Goal: Task Accomplishment & Management: Manage account settings

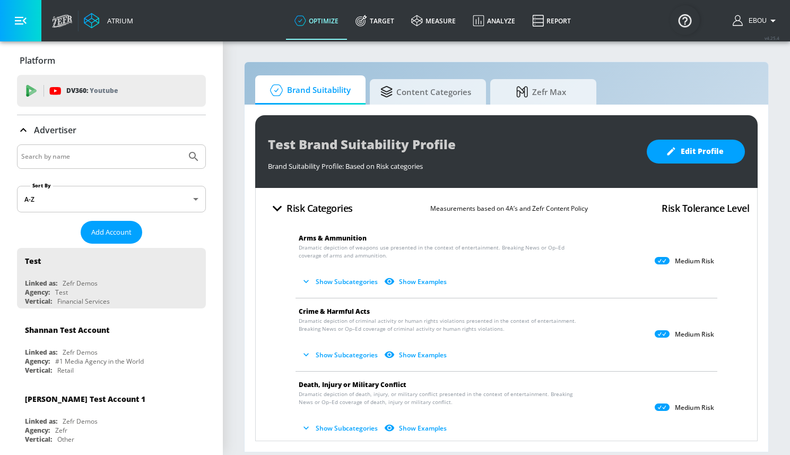
click at [83, 158] on input "Search by name" at bounding box center [101, 157] width 161 height 14
paste input "Paramount [GEOGRAPHIC_DATA]"
type input "Paramount [GEOGRAPHIC_DATA]"
click at [194, 157] on icon "Submit Search" at bounding box center [193, 156] width 9 height 9
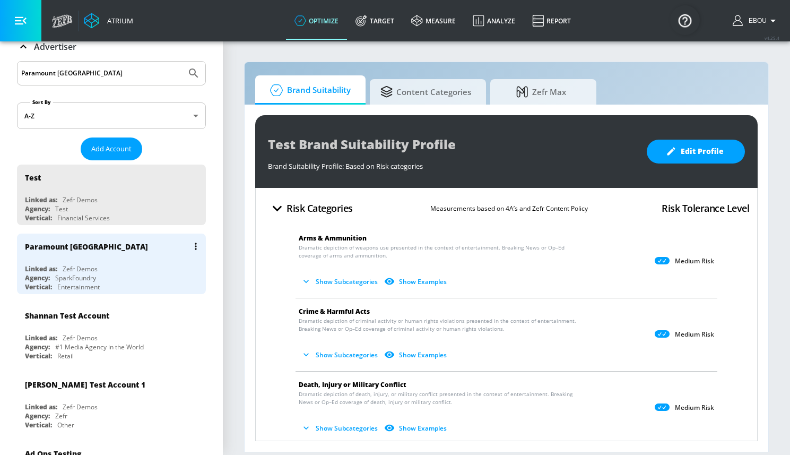
scroll to position [88, 0]
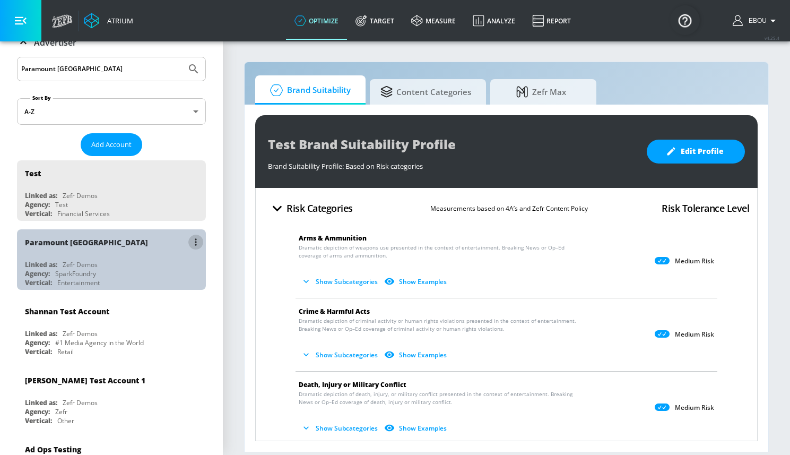
click at [198, 244] on button "list of Advertiser" at bounding box center [195, 242] width 15 height 15
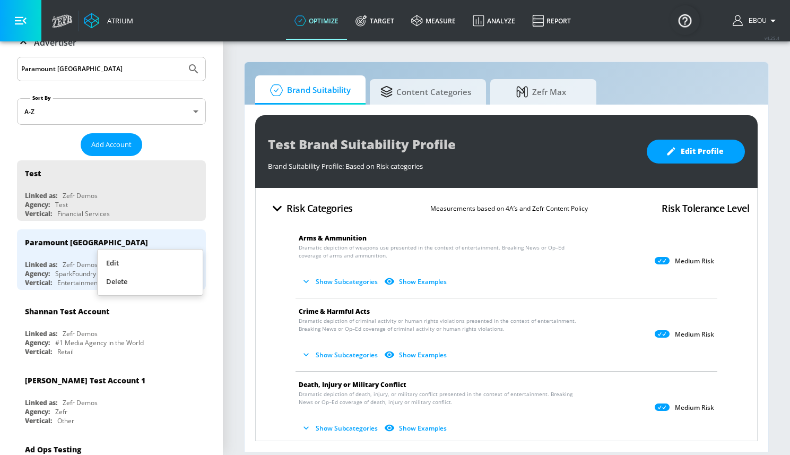
click at [245, 320] on div at bounding box center [395, 227] width 790 height 455
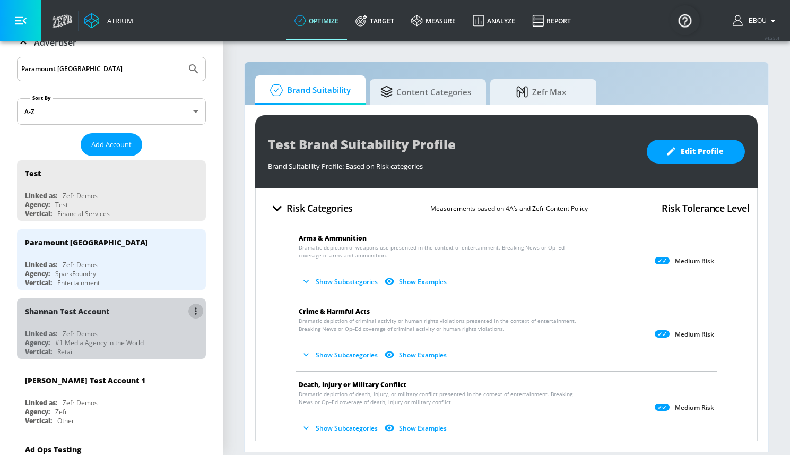
click at [199, 311] on button "list of Advertiser" at bounding box center [195, 311] width 15 height 15
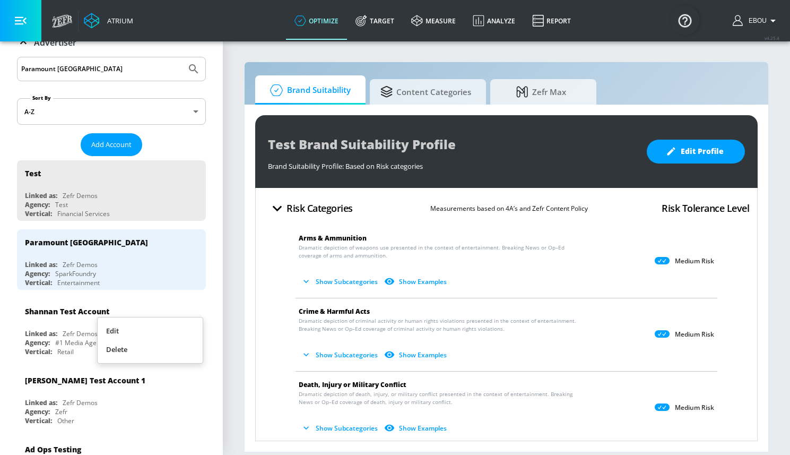
click at [227, 313] on div at bounding box center [395, 227] width 790 height 455
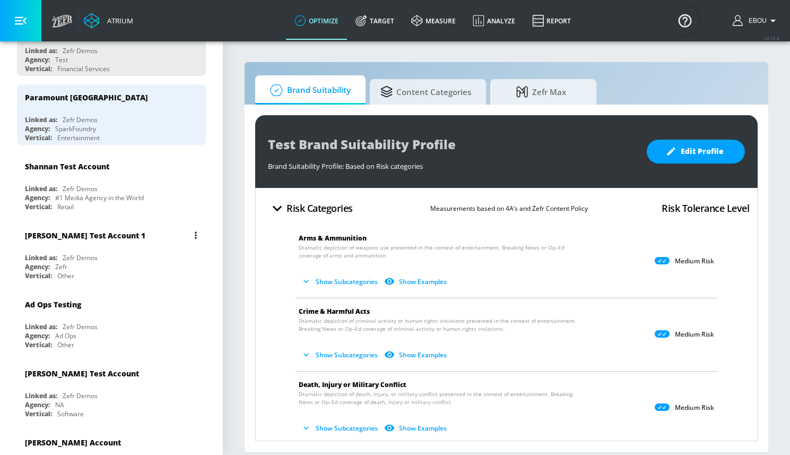
scroll to position [404, 0]
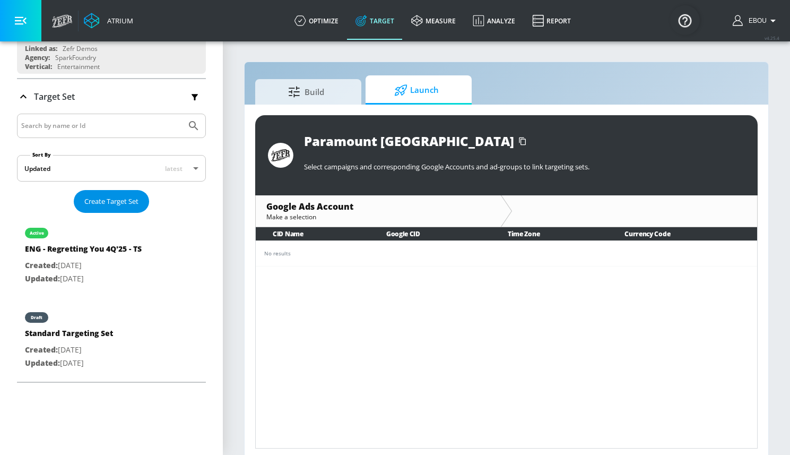
scroll to position [173, 0]
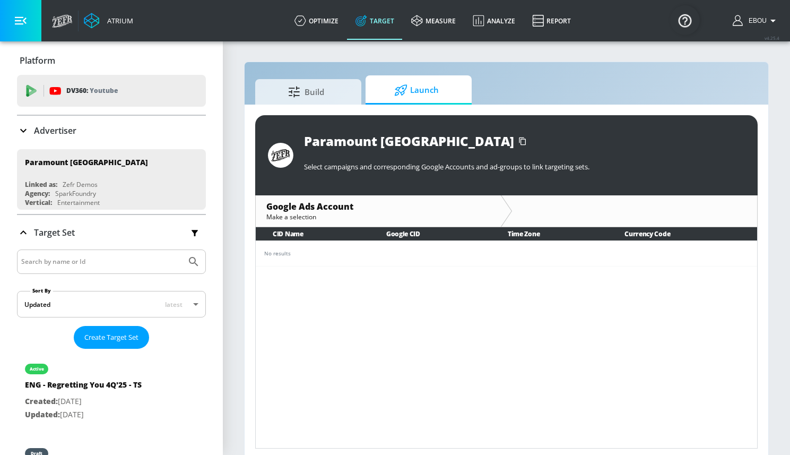
click at [82, 263] on input "Search by name or Id" at bounding box center [101, 262] width 161 height 14
click at [19, 133] on icon at bounding box center [23, 130] width 13 height 13
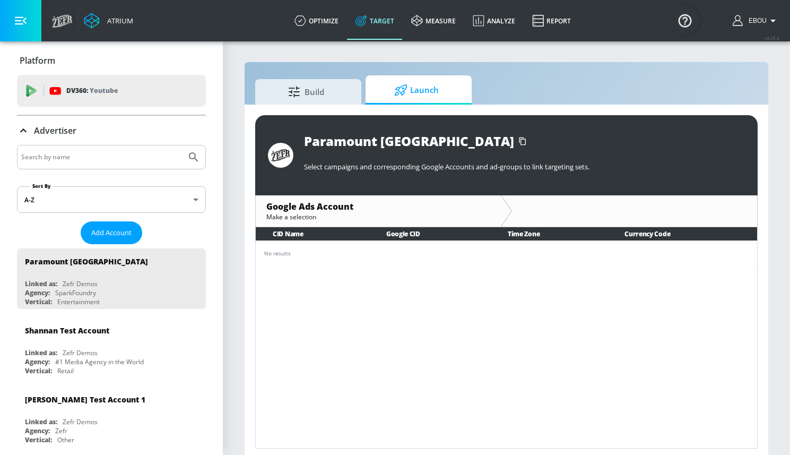
click at [55, 152] on input "Search by name" at bounding box center [101, 157] width 161 height 14
paste input "Paramount [GEOGRAPHIC_DATA]"
type input "Paramount [GEOGRAPHIC_DATA]"
click at [193, 154] on icon "Submit Search" at bounding box center [193, 157] width 13 height 13
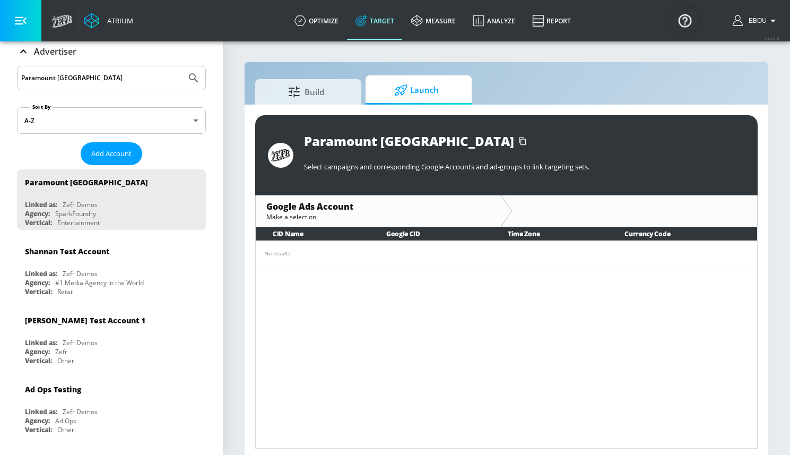
scroll to position [88, 0]
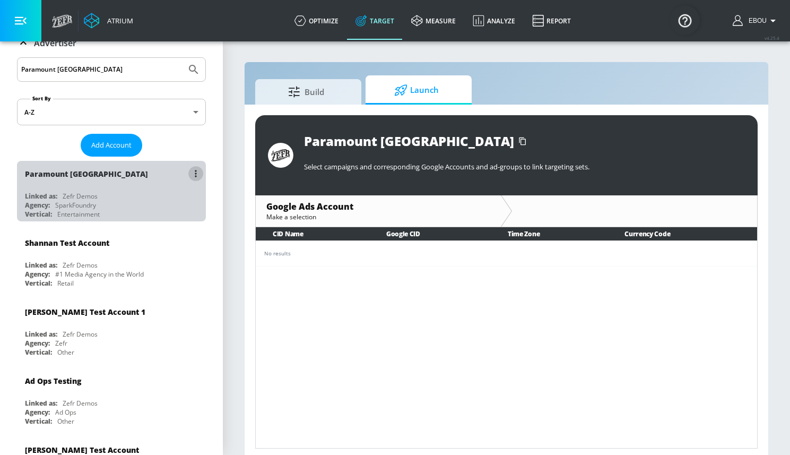
click at [196, 175] on icon "list of Advertiser" at bounding box center [196, 173] width 2 height 7
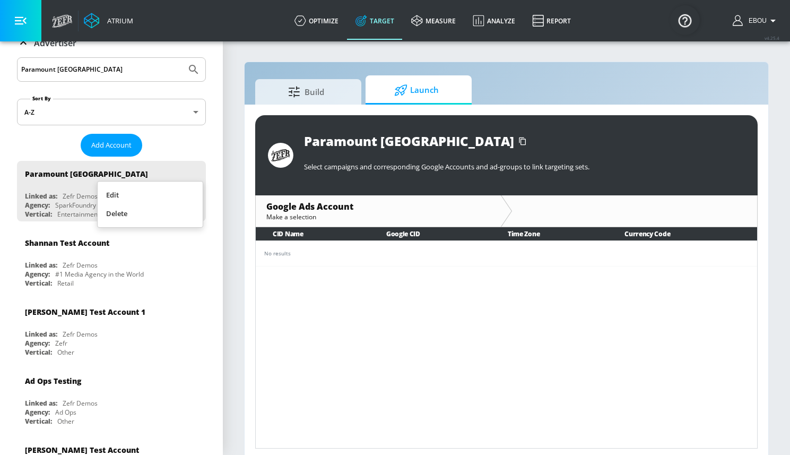
click at [165, 198] on li "Edit" at bounding box center [150, 195] width 105 height 19
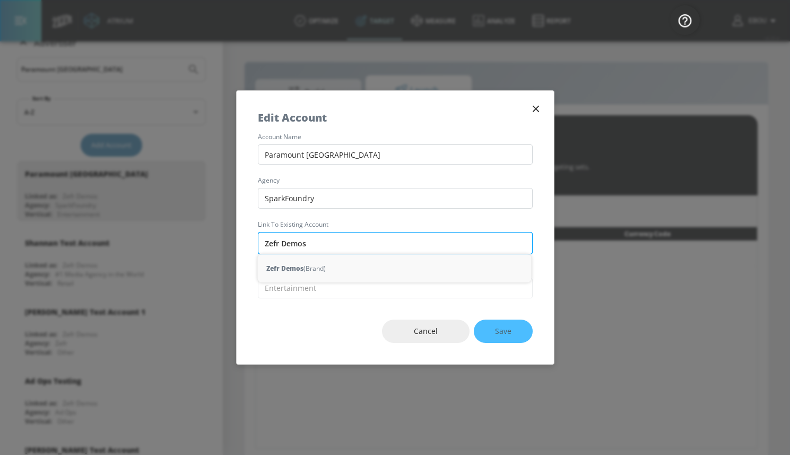
click at [363, 252] on input "Zefr Demos" at bounding box center [395, 243] width 275 height 22
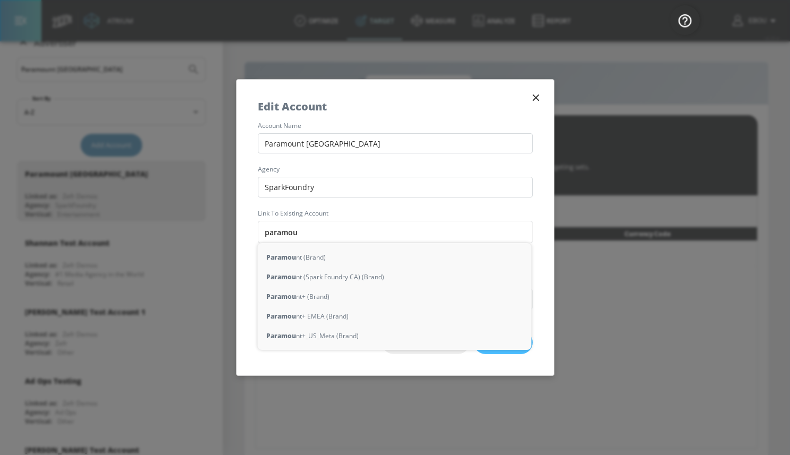
type input "paramout"
click at [365, 256] on div "Paramou nt (Brand)" at bounding box center [395, 257] width 274 height 20
type input "Paramount (Brand)"
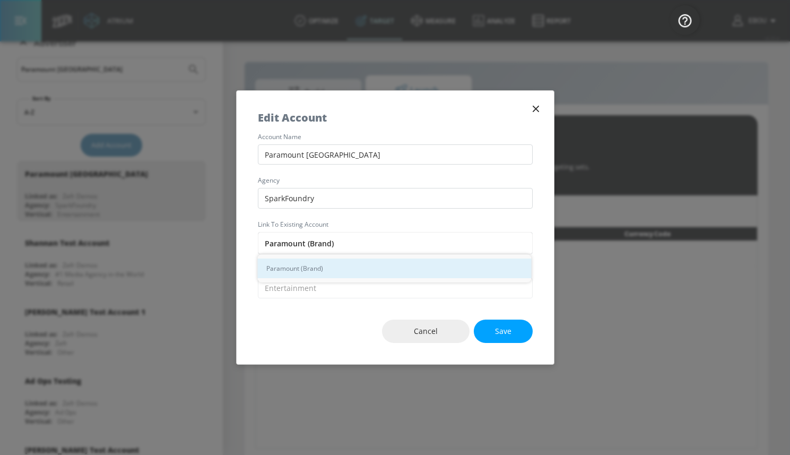
click at [413, 270] on div "Paramount (Brand)" at bounding box center [395, 268] width 274 height 20
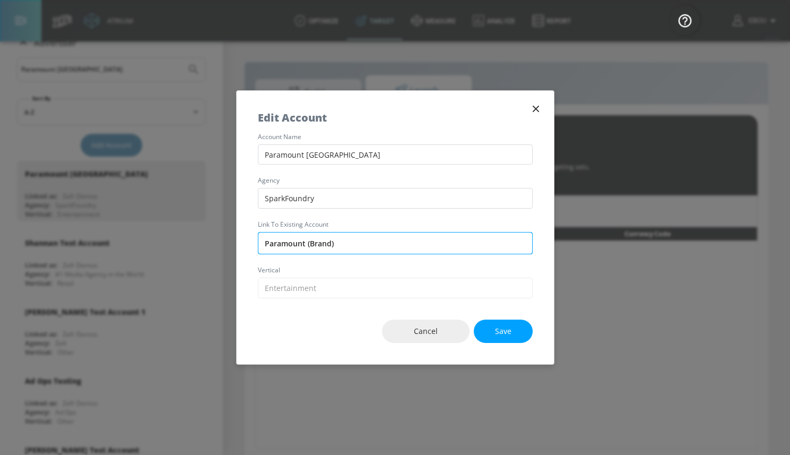
click at [413, 239] on input "Paramount (Brand)" at bounding box center [395, 243] width 275 height 22
click at [366, 245] on input "Paramount (Brand)" at bounding box center [395, 243] width 275 height 22
click at [349, 244] on input "text" at bounding box center [395, 243] width 275 height 22
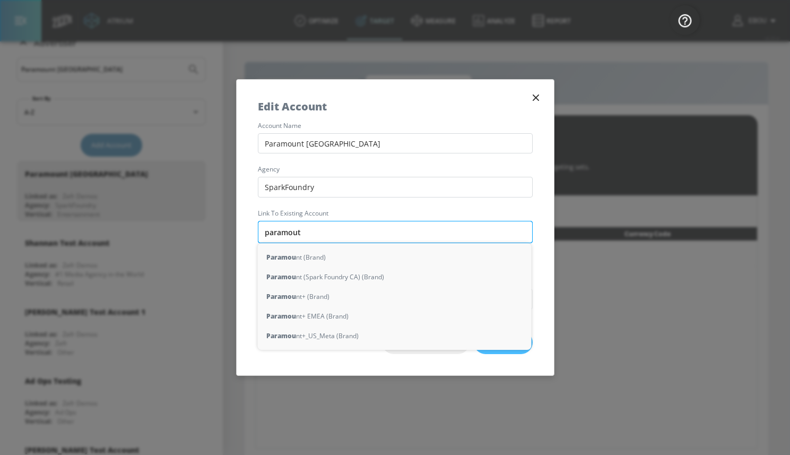
type input "paramouth"
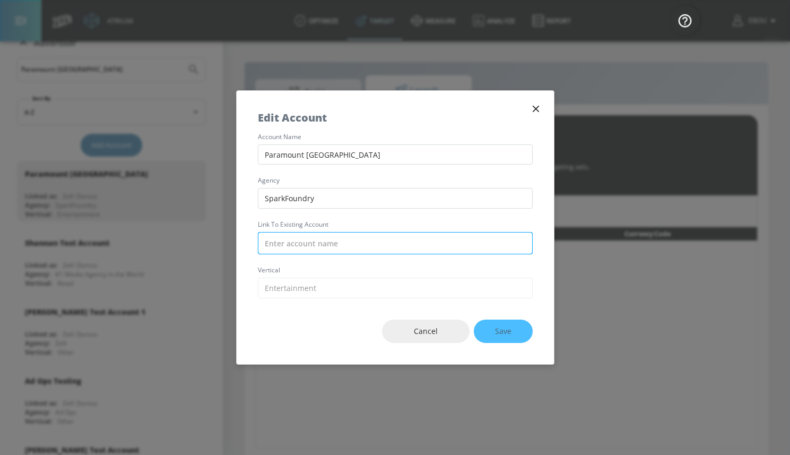
click at [339, 243] on input "text" at bounding box center [395, 243] width 275 height 22
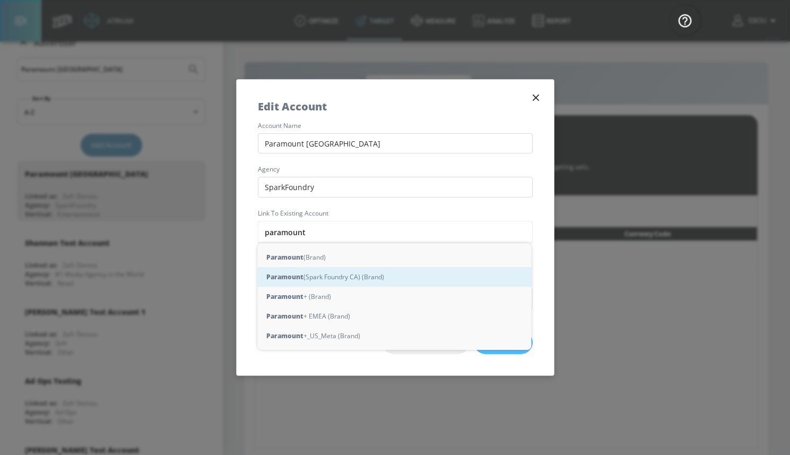
click at [373, 275] on div "Paramount (Spark Foundry CA) (Brand)" at bounding box center [395, 277] width 274 height 20
type input "Paramount (Spark Foundry CA) (Brand)"
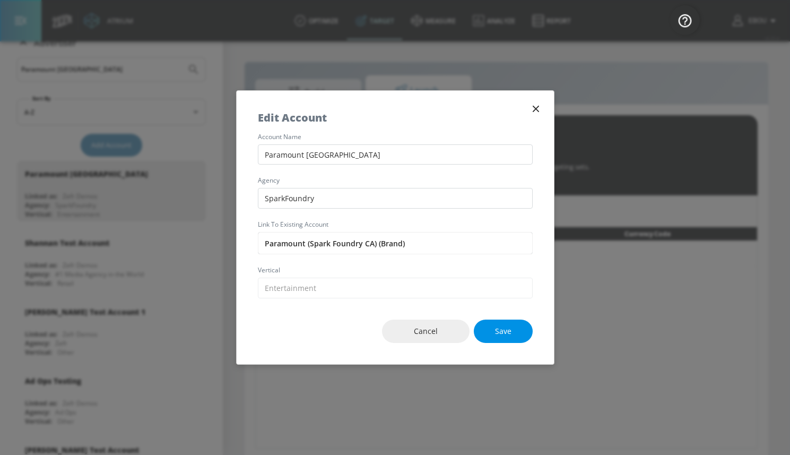
click at [511, 330] on span "Save" at bounding box center [503, 331] width 16 height 13
